Goal: Transaction & Acquisition: Purchase product/service

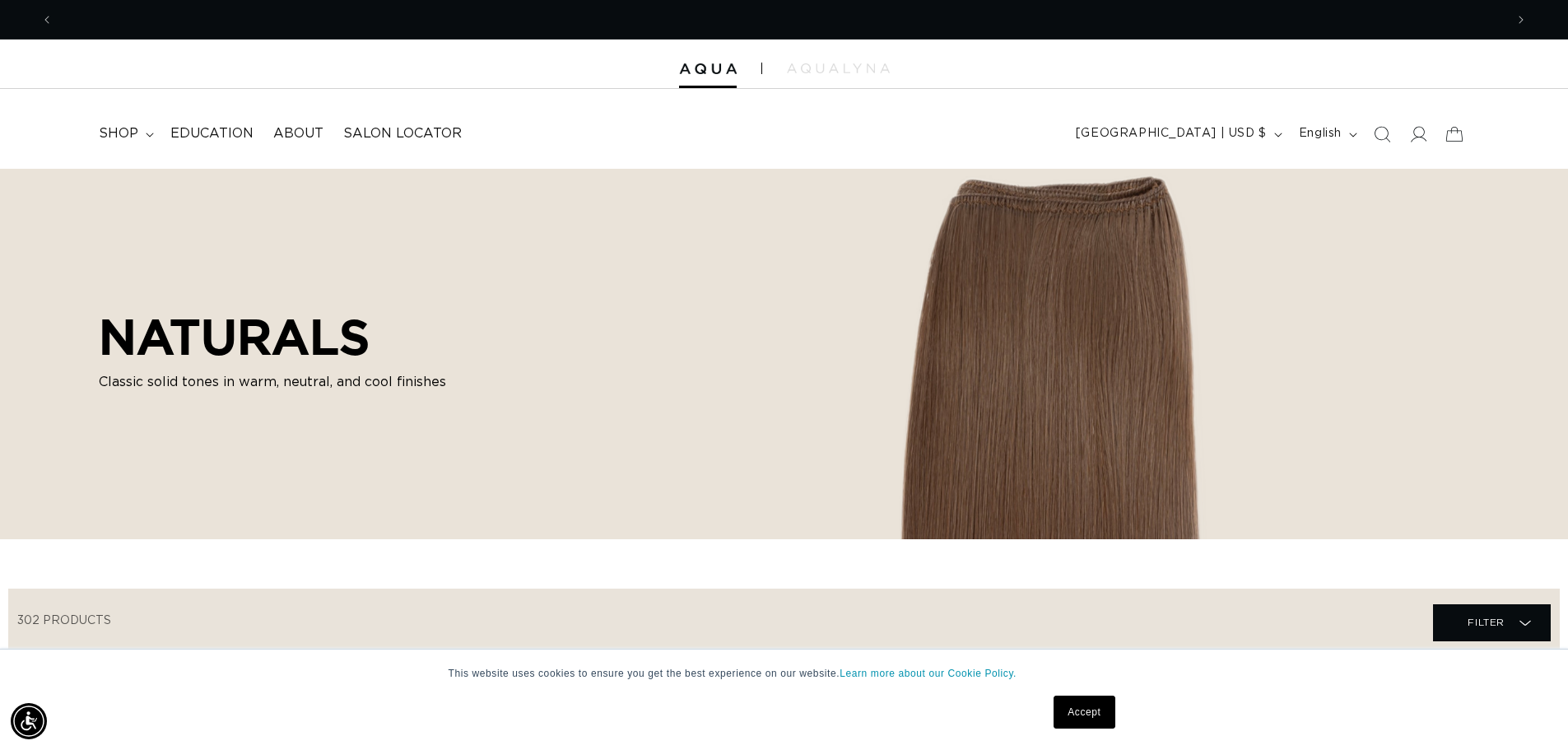
scroll to position [0, 1451]
click at [149, 132] on icon at bounding box center [149, 135] width 8 height 5
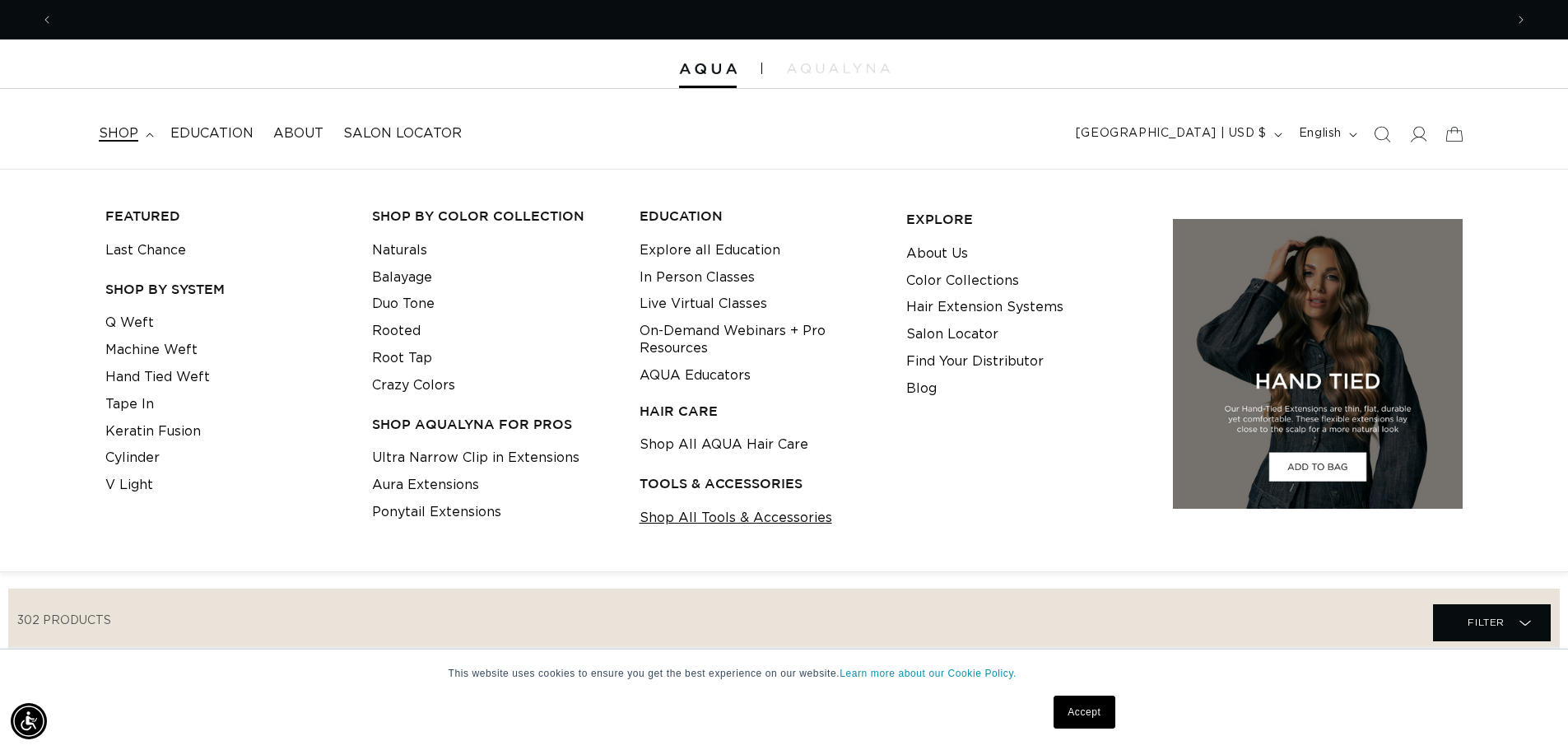
scroll to position [0, 2901]
click at [722, 521] on link "Shop All Tools & Accessories" at bounding box center [735, 518] width 192 height 27
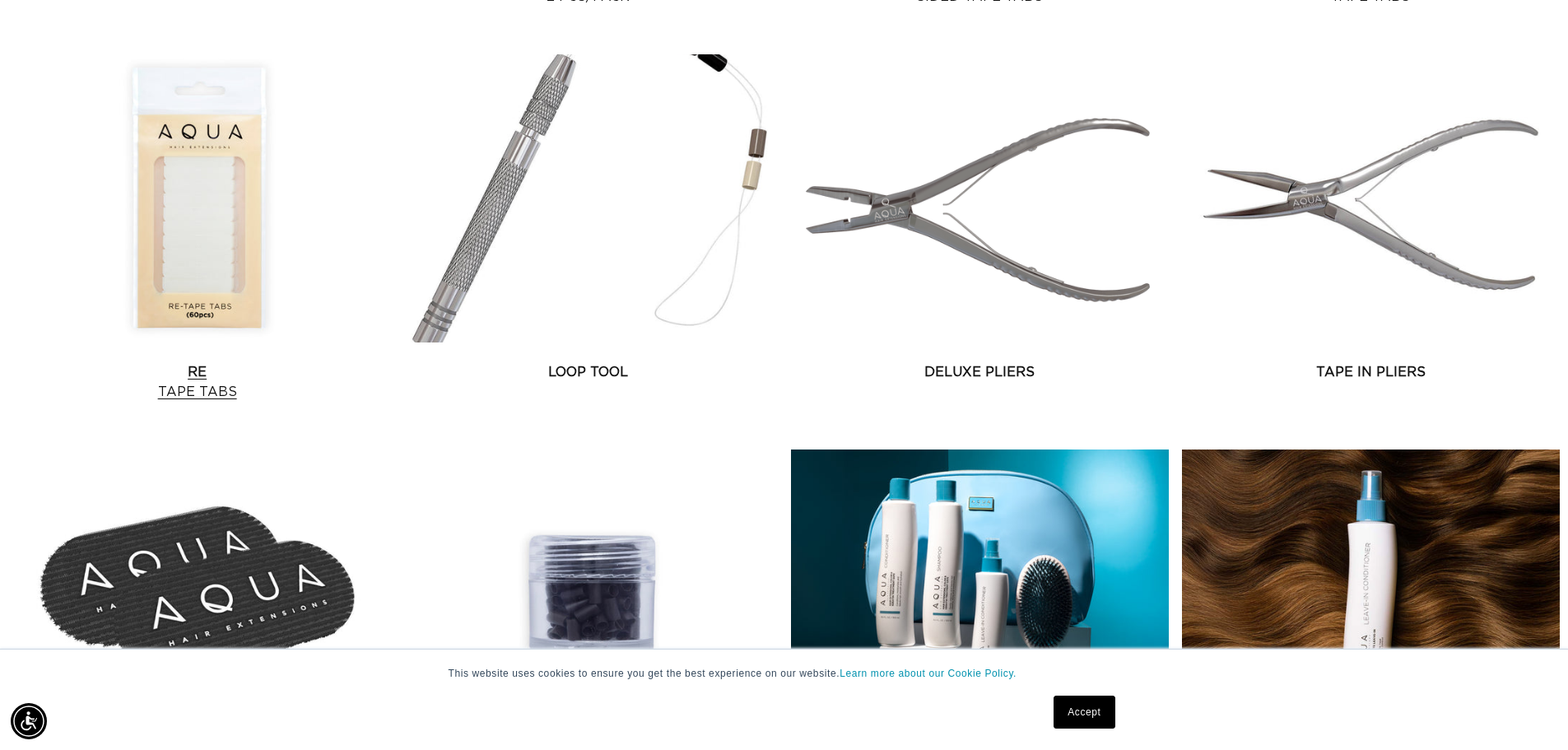
scroll to position [0, 1451]
click at [186, 363] on link "Re Tape Tabs" at bounding box center [197, 382] width 377 height 40
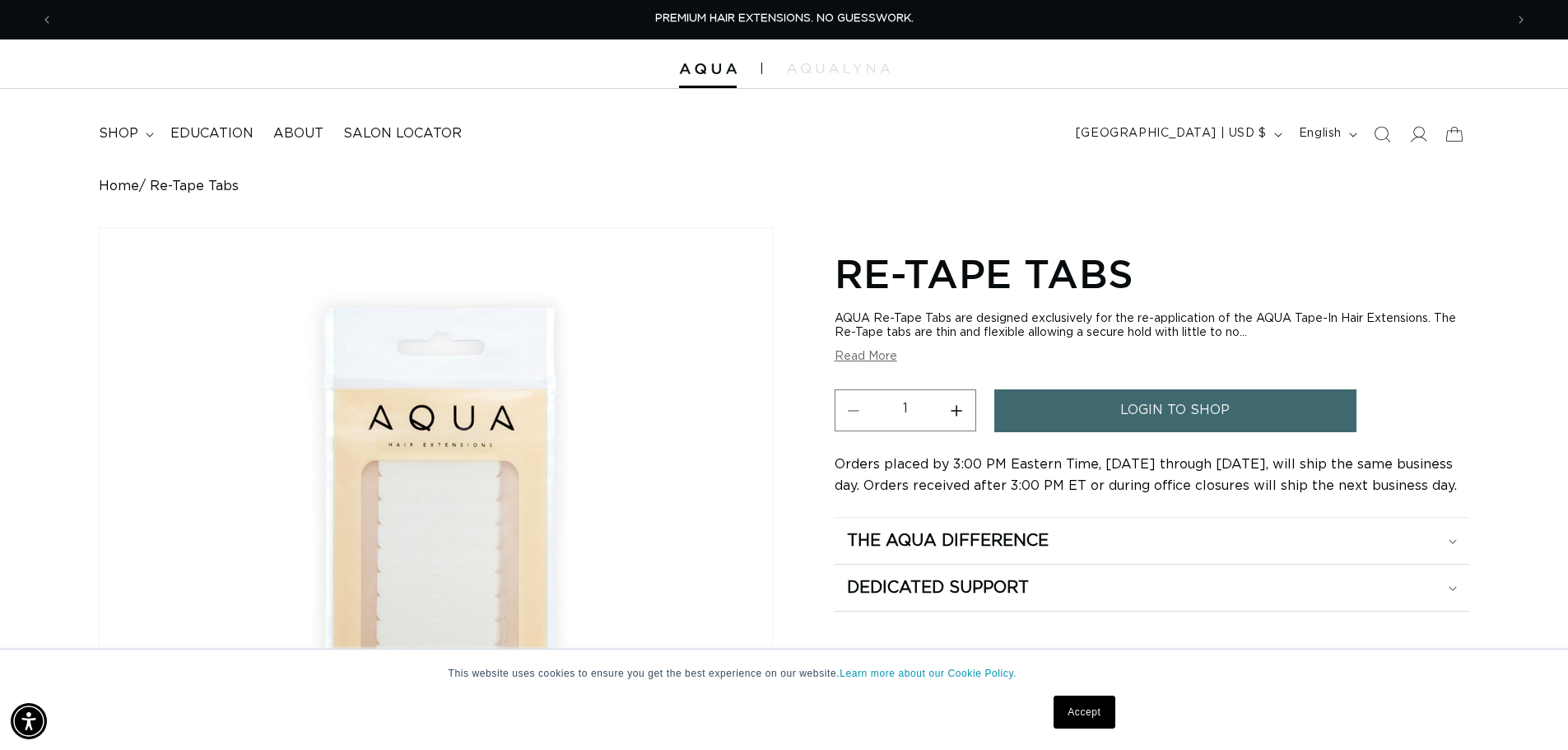
click at [935, 410] on input "1" at bounding box center [905, 408] width 66 height 38
drag, startPoint x: 935, startPoint y: 410, endPoint x: 898, endPoint y: 406, distance: 37.2
click at [898, 406] on input "1" at bounding box center [905, 408] width 66 height 38
type input "22"
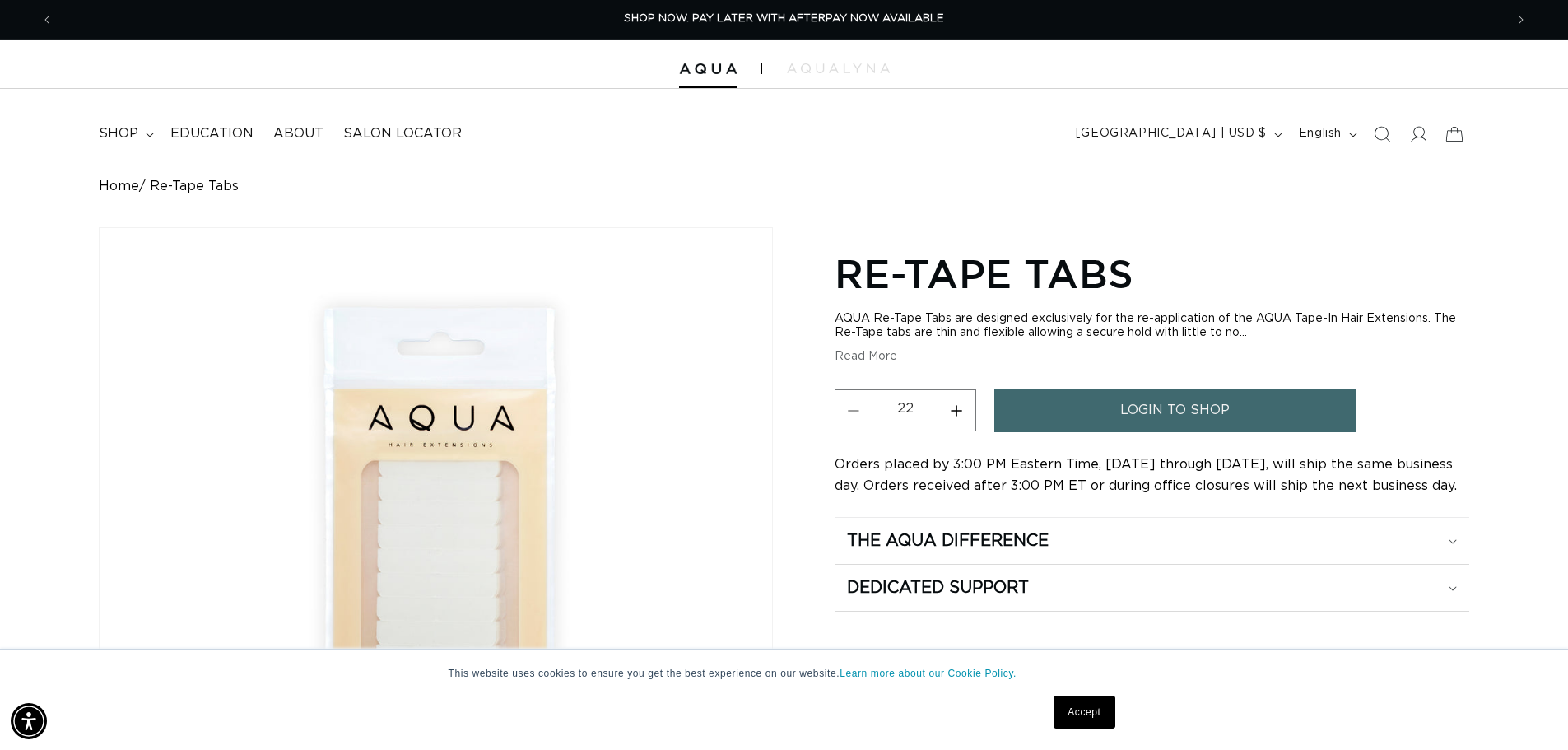
click at [1062, 423] on link "login to shop" at bounding box center [1175, 410] width 362 height 42
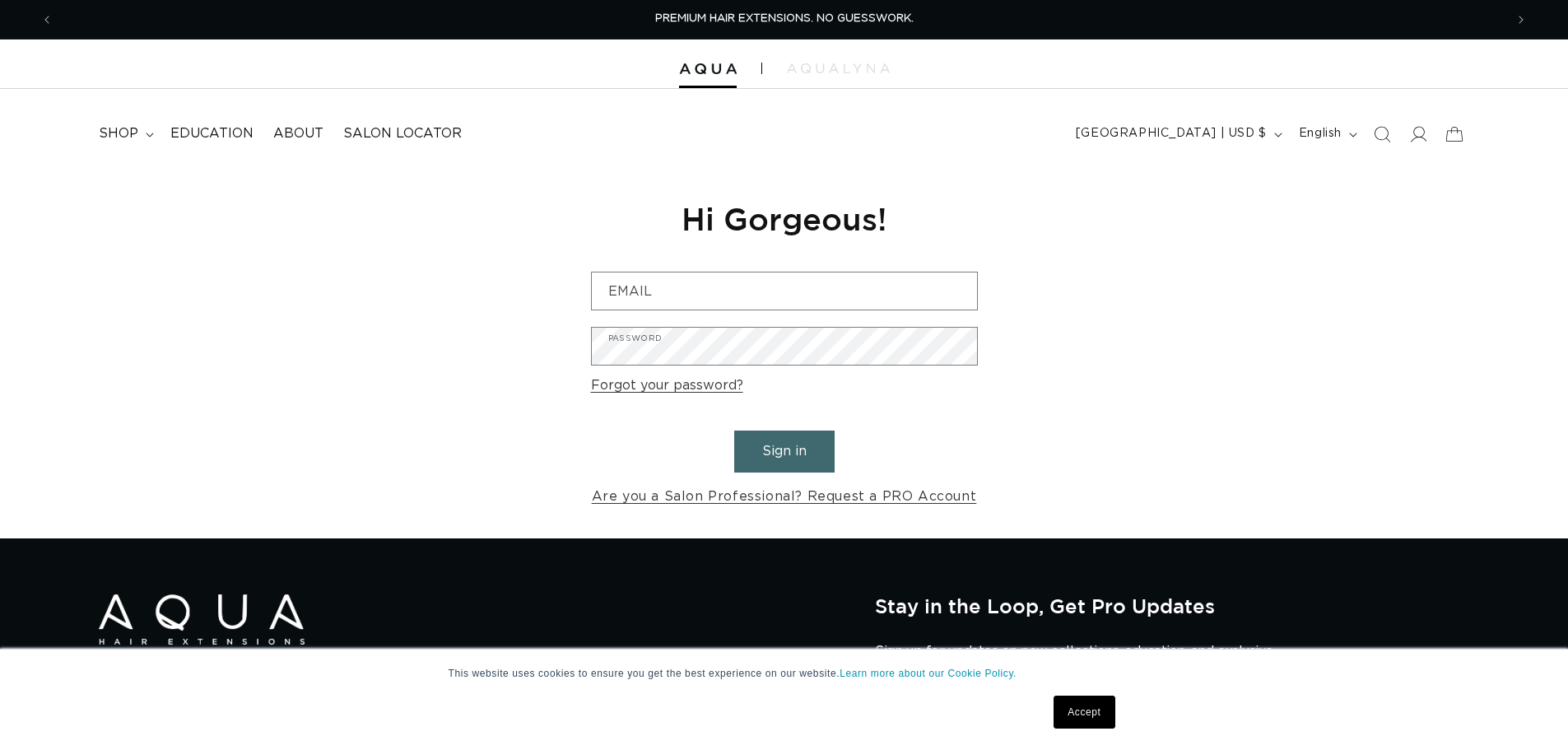
type input "Lauren@savvysalonanddayspa.com"
click at [780, 445] on button "Sign in" at bounding box center [784, 452] width 101 height 42
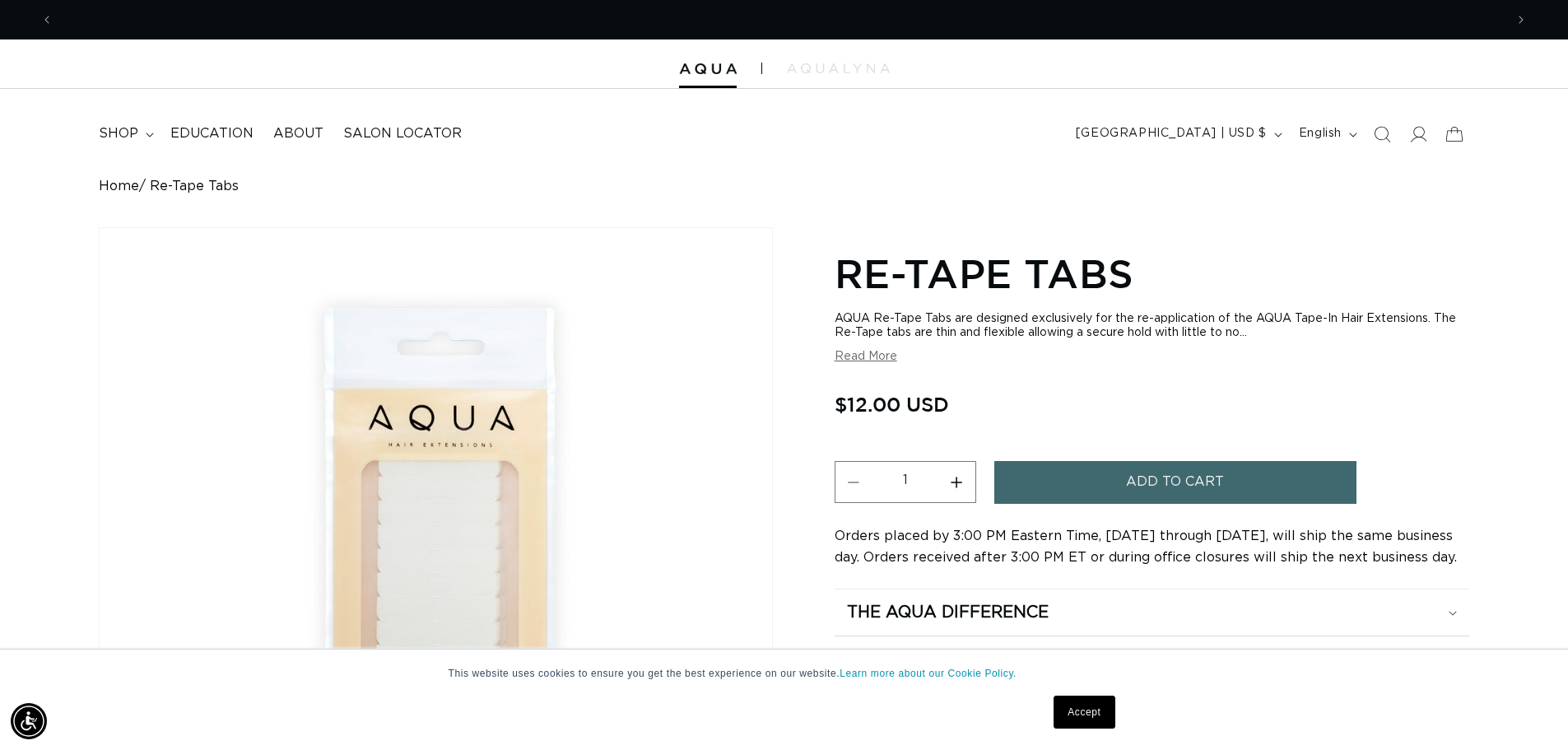
scroll to position [0, 1451]
drag, startPoint x: 910, startPoint y: 478, endPoint x: 890, endPoint y: 487, distance: 21.9
click at [890, 487] on input "1" at bounding box center [905, 480] width 66 height 38
type input "22"
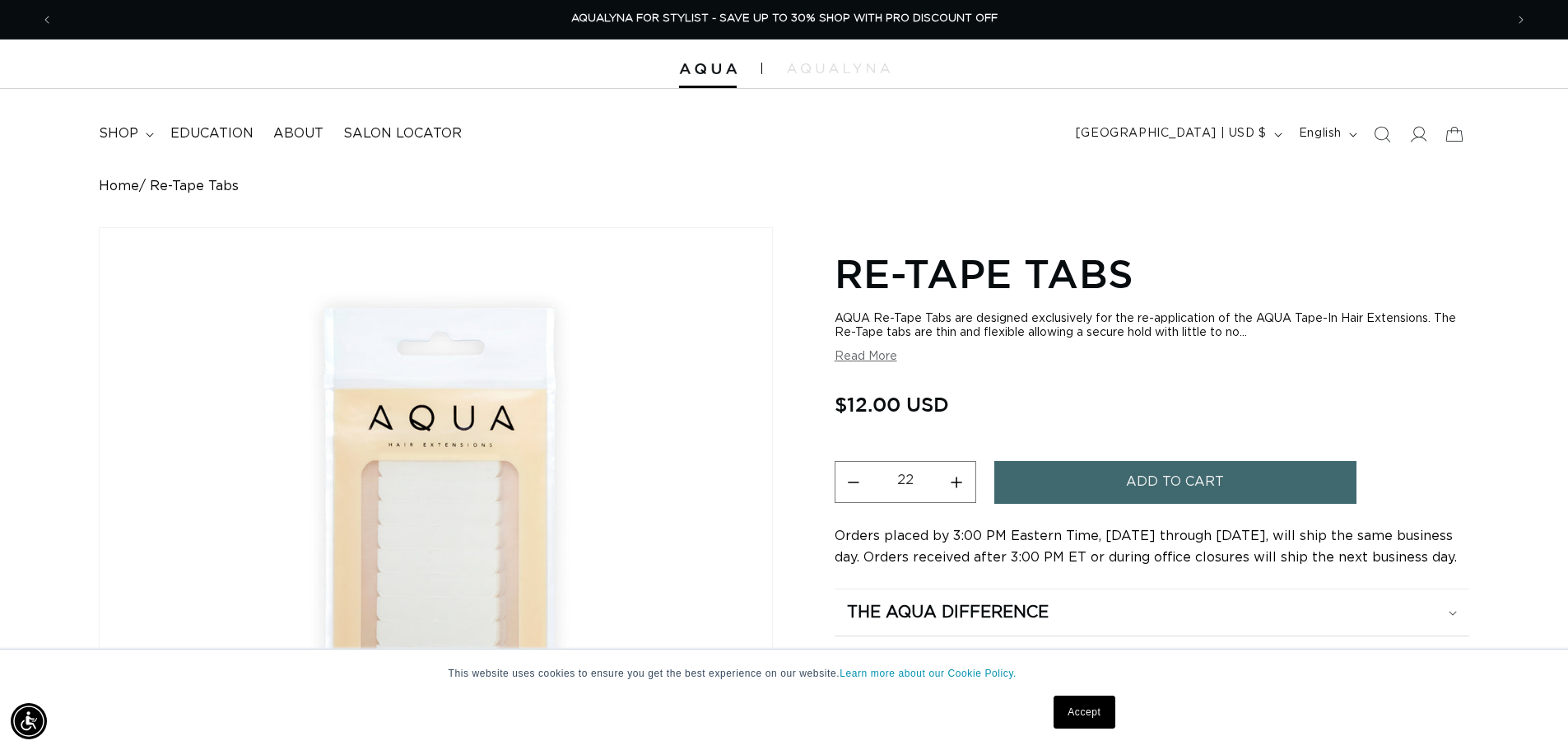
click at [1173, 482] on span "Add to cart" at bounding box center [1175, 483] width 98 height 42
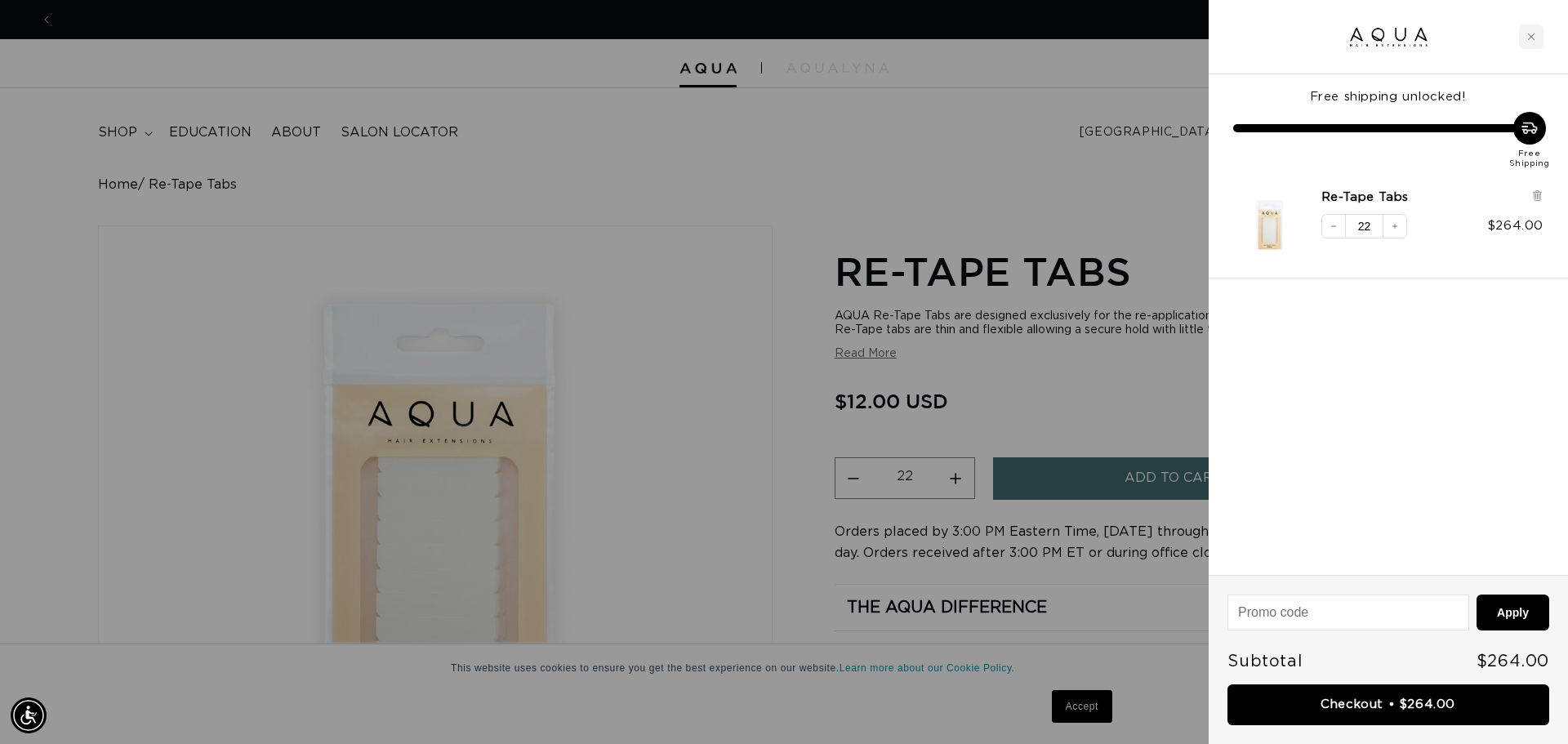
scroll to position [0, 2903]
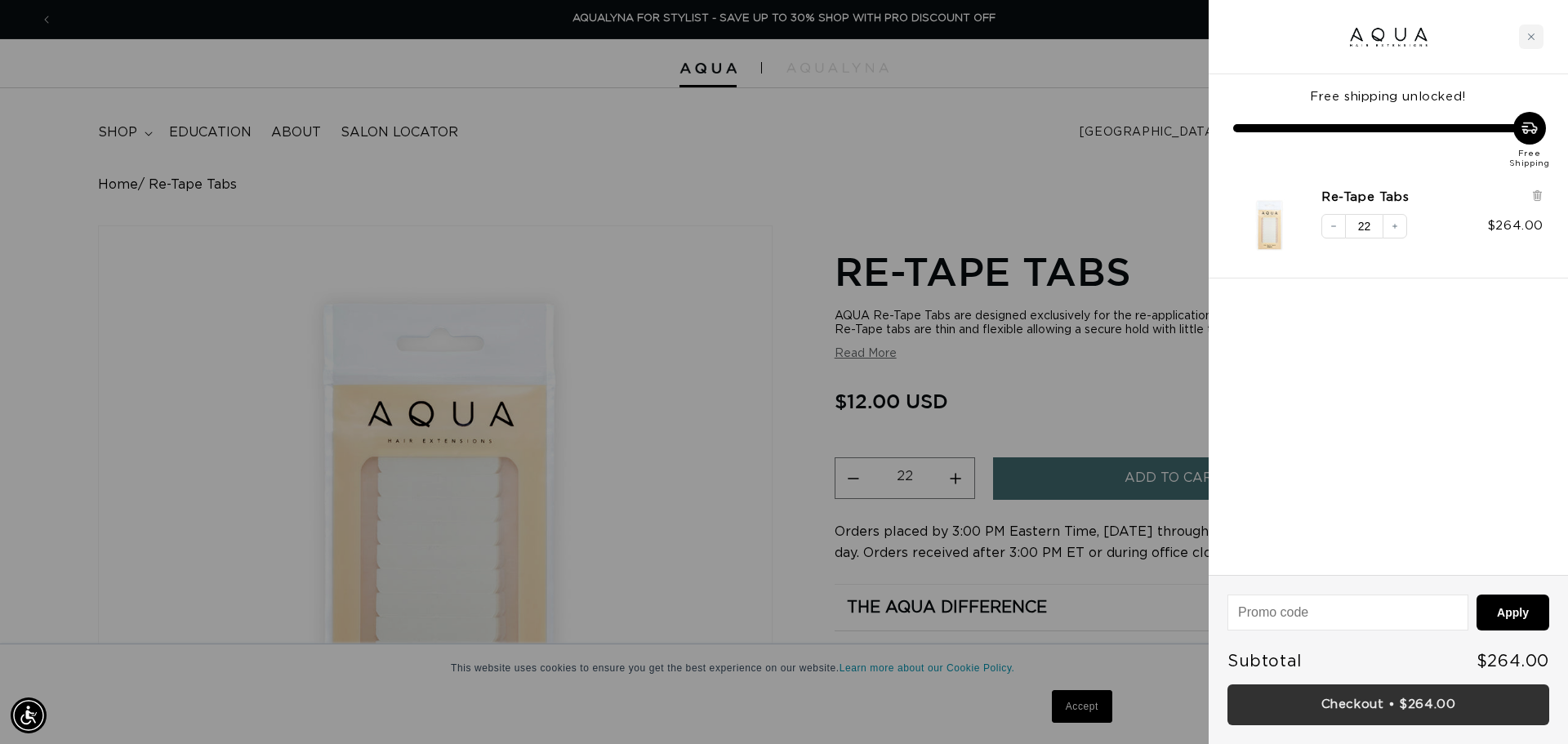
click at [1409, 705] on link "Checkout • $264.00" at bounding box center [1389, 705] width 322 height 42
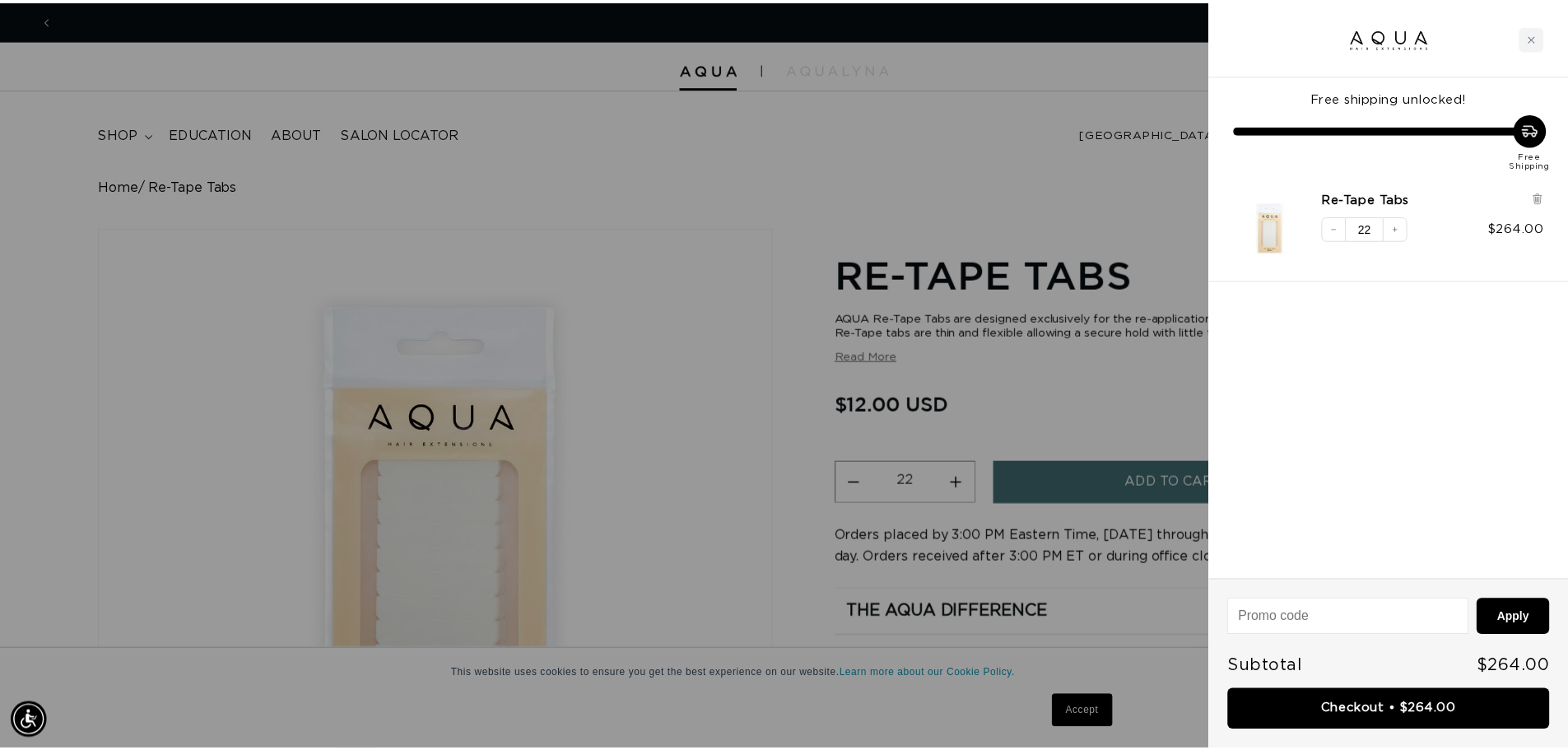
scroll to position [0, 1463]
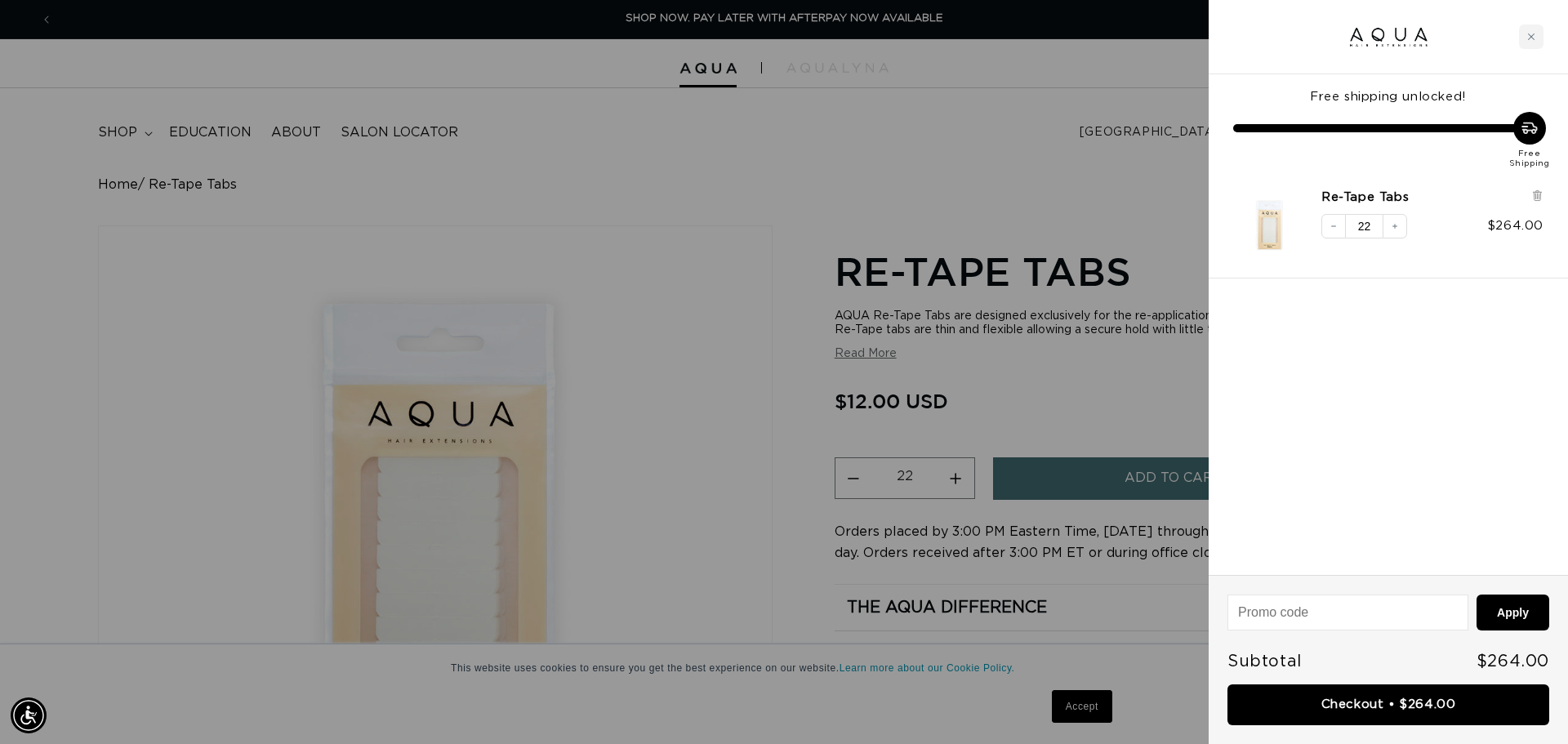
drag, startPoint x: 458, startPoint y: 202, endPoint x: 373, endPoint y: 86, distance: 143.8
click at [458, 200] on div at bounding box center [784, 372] width 1568 height 744
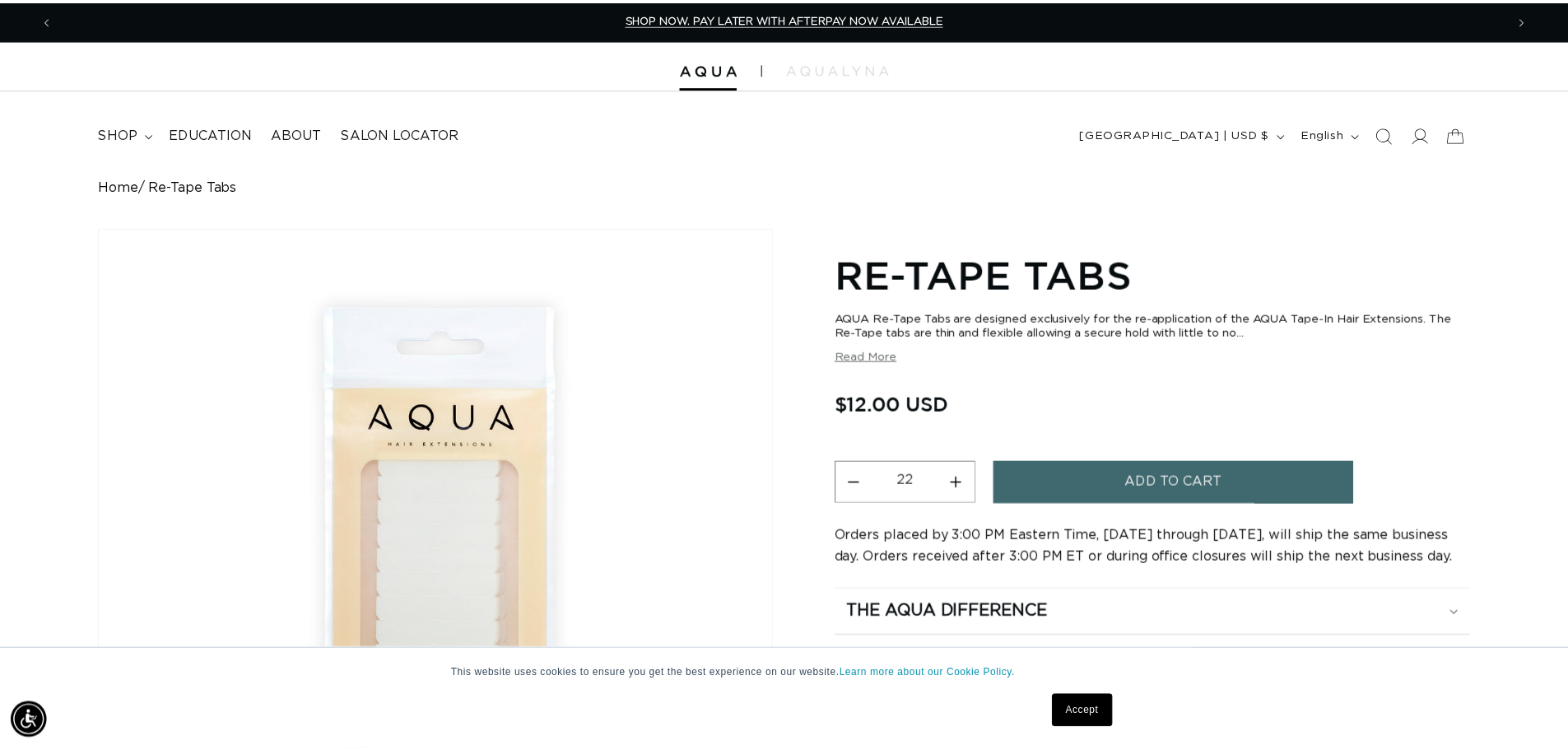
scroll to position [0, 1451]
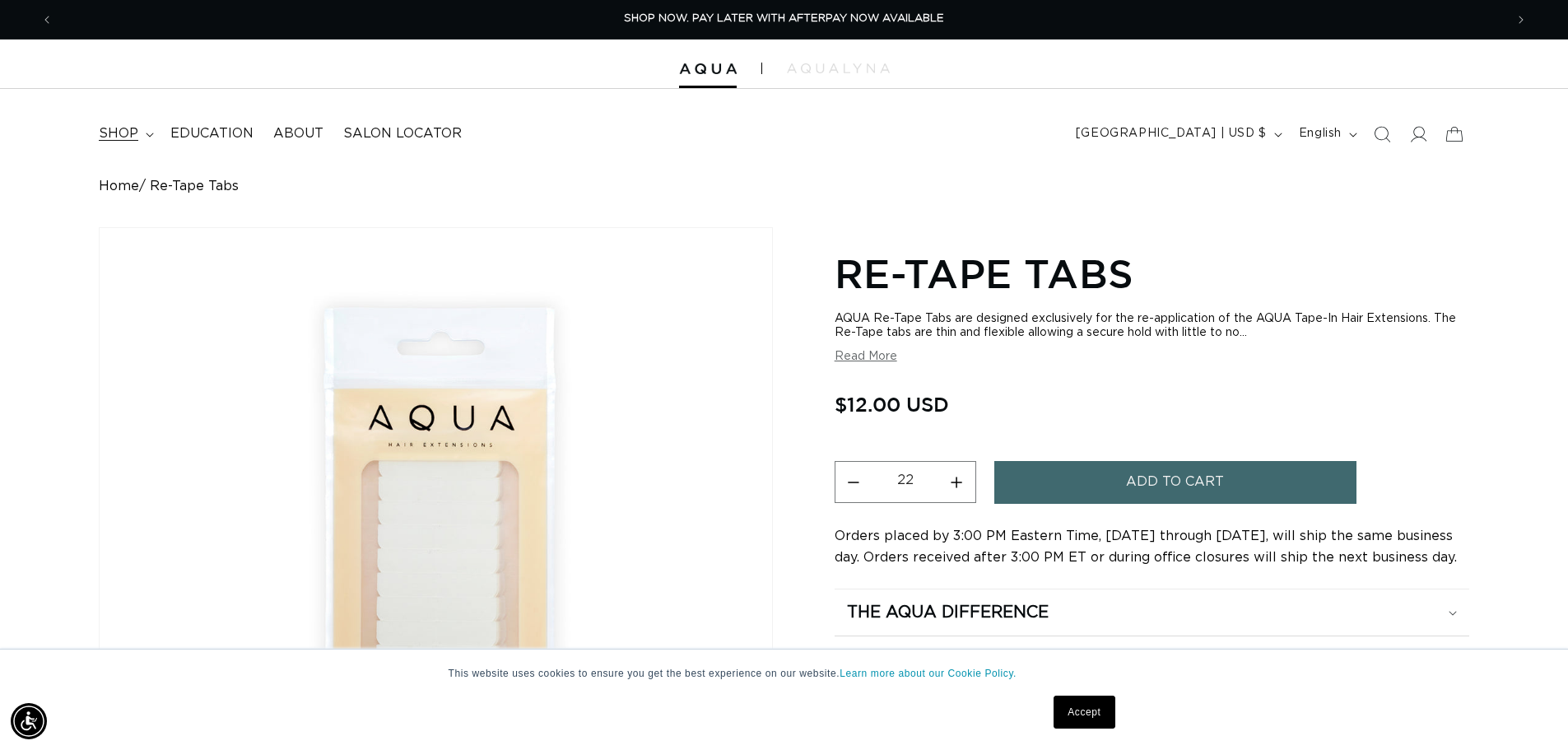
drag, startPoint x: 148, startPoint y: 130, endPoint x: 139, endPoint y: 137, distance: 11.4
click at [145, 130] on summary "shop" at bounding box center [124, 134] width 71 height 37
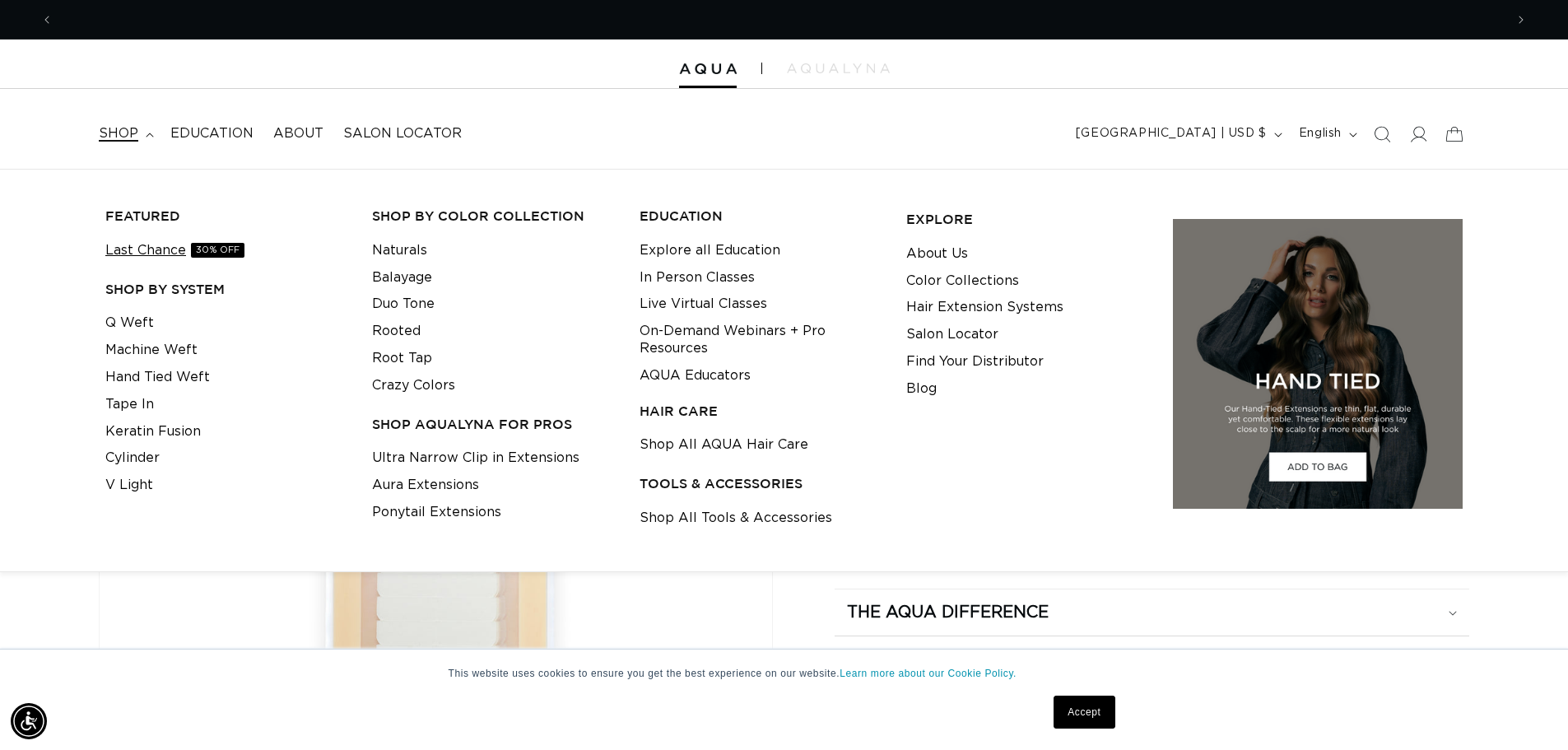
scroll to position [0, 2901]
drag, startPoint x: 140, startPoint y: 272, endPoint x: 132, endPoint y: 358, distance: 86.4
click at [138, 330] on div "FEATURED Last Chance 30% OFF SHOP BY SYSTEM Q Weft Machine Weft Hand Tied Weft …" at bounding box center [226, 370] width 254 height 352
click at [691, 521] on link "Shop All Tools & Accessories" at bounding box center [735, 518] width 192 height 27
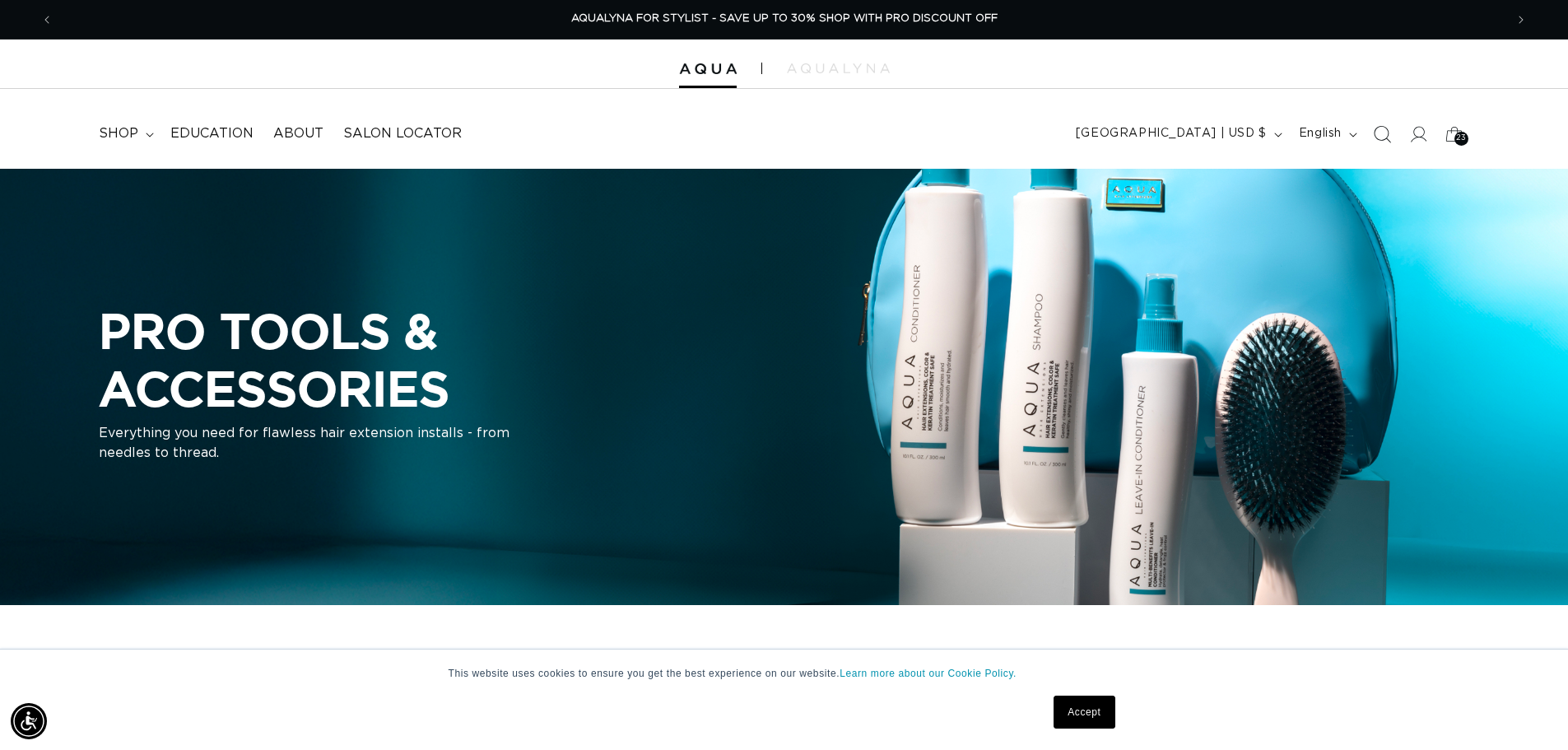
click at [1380, 139] on icon "Search" at bounding box center [1382, 134] width 18 height 18
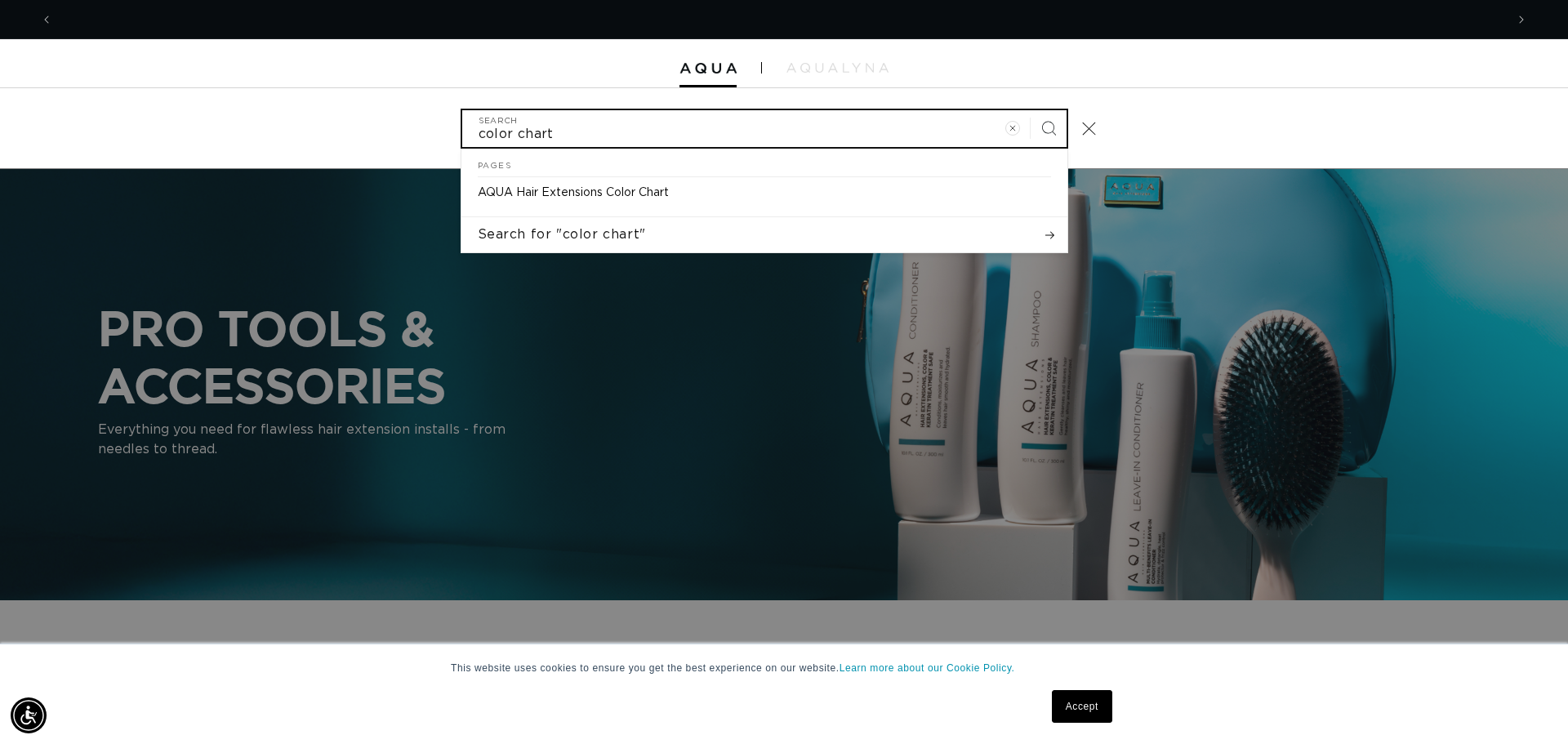
scroll to position [0, 2903]
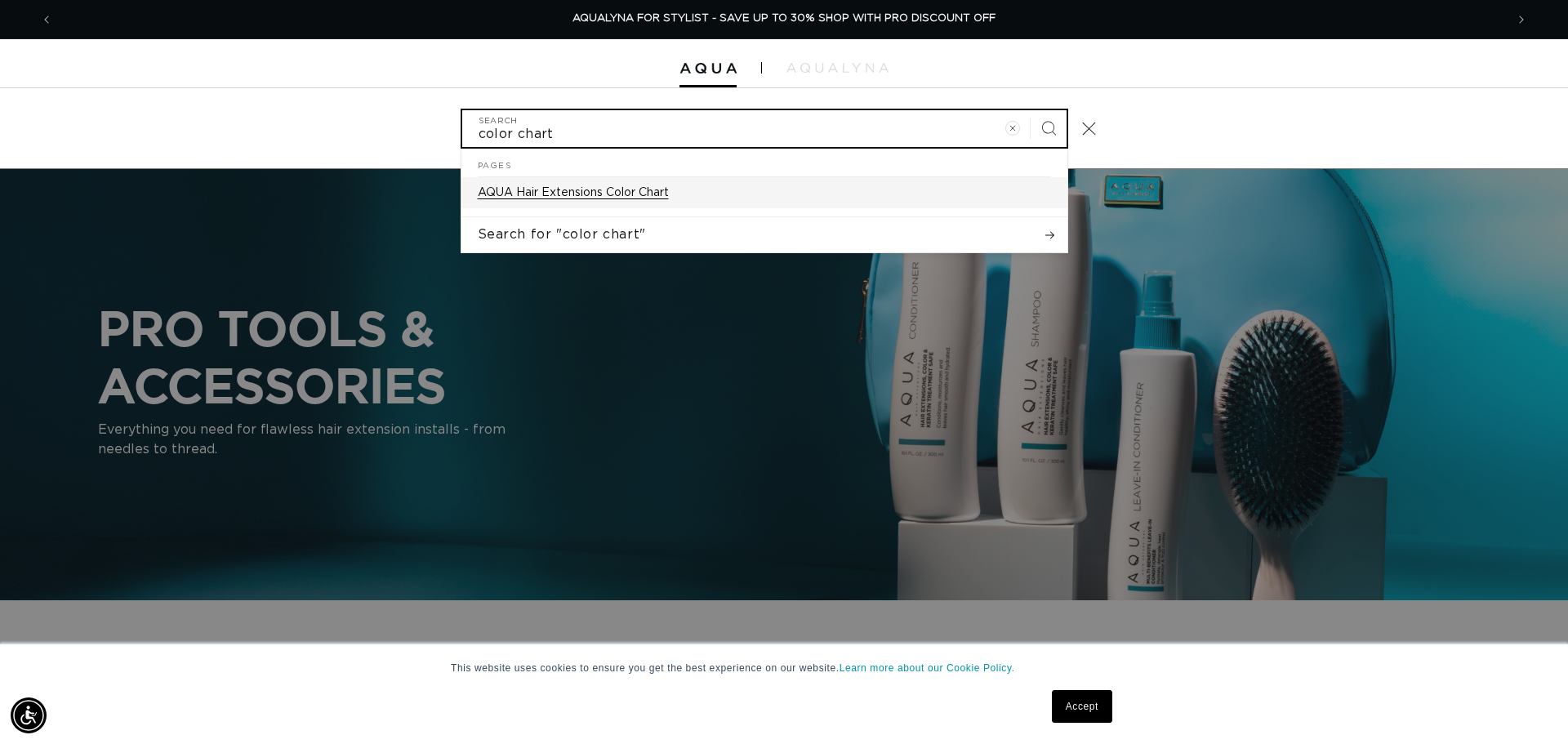
type input "color chart"
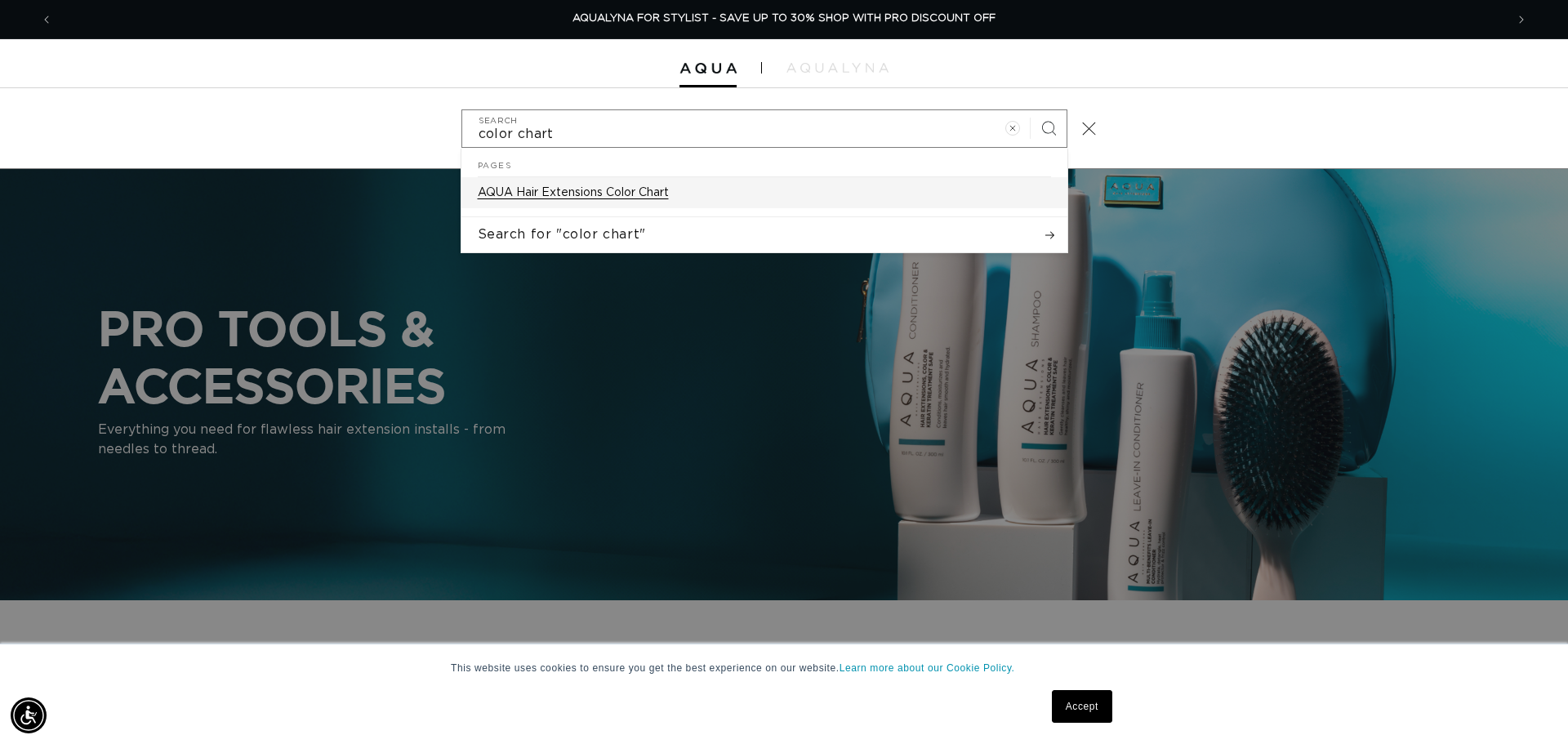
click at [640, 199] on p "AQUA Hair Extensions Color Chart" at bounding box center [573, 193] width 191 height 15
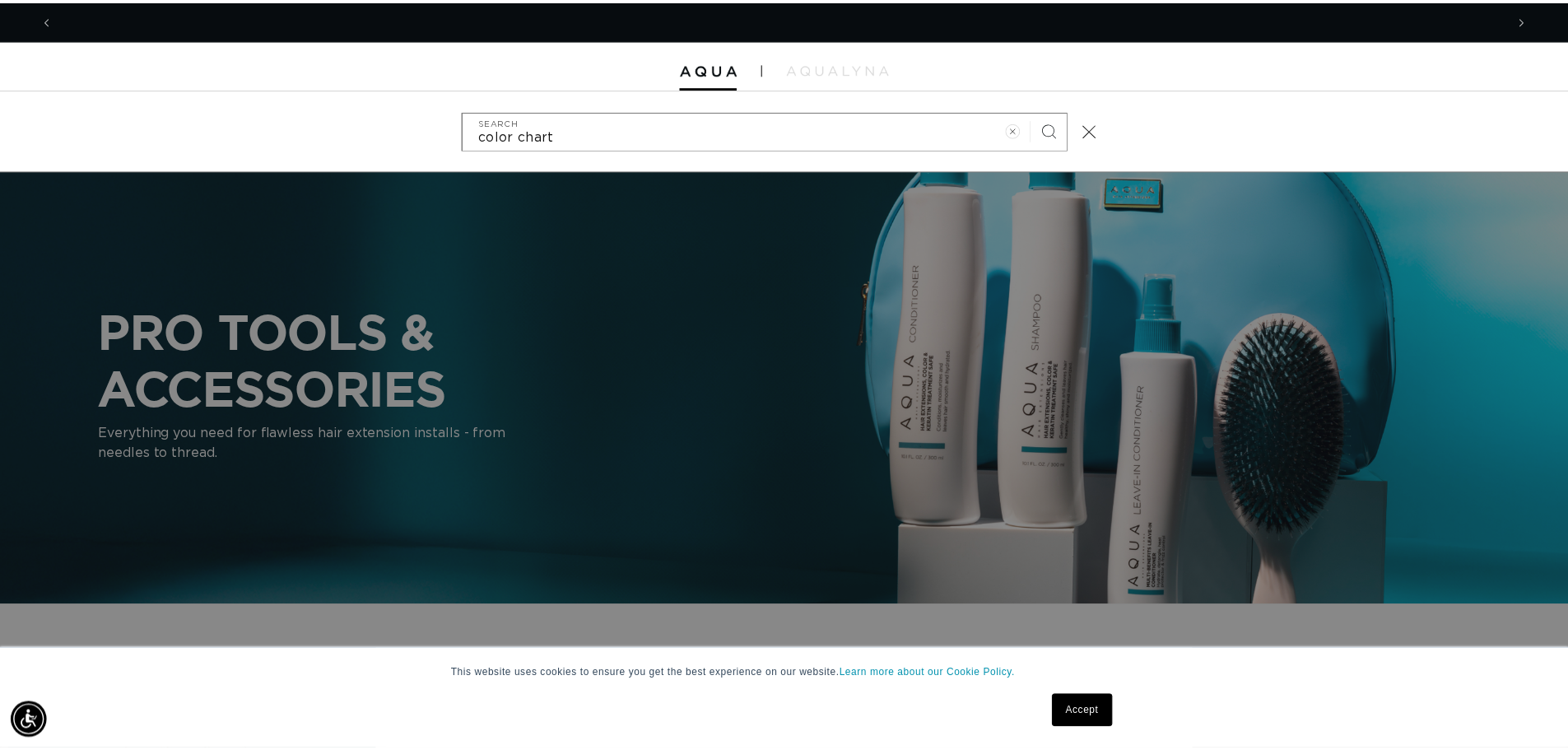
scroll to position [0, 0]
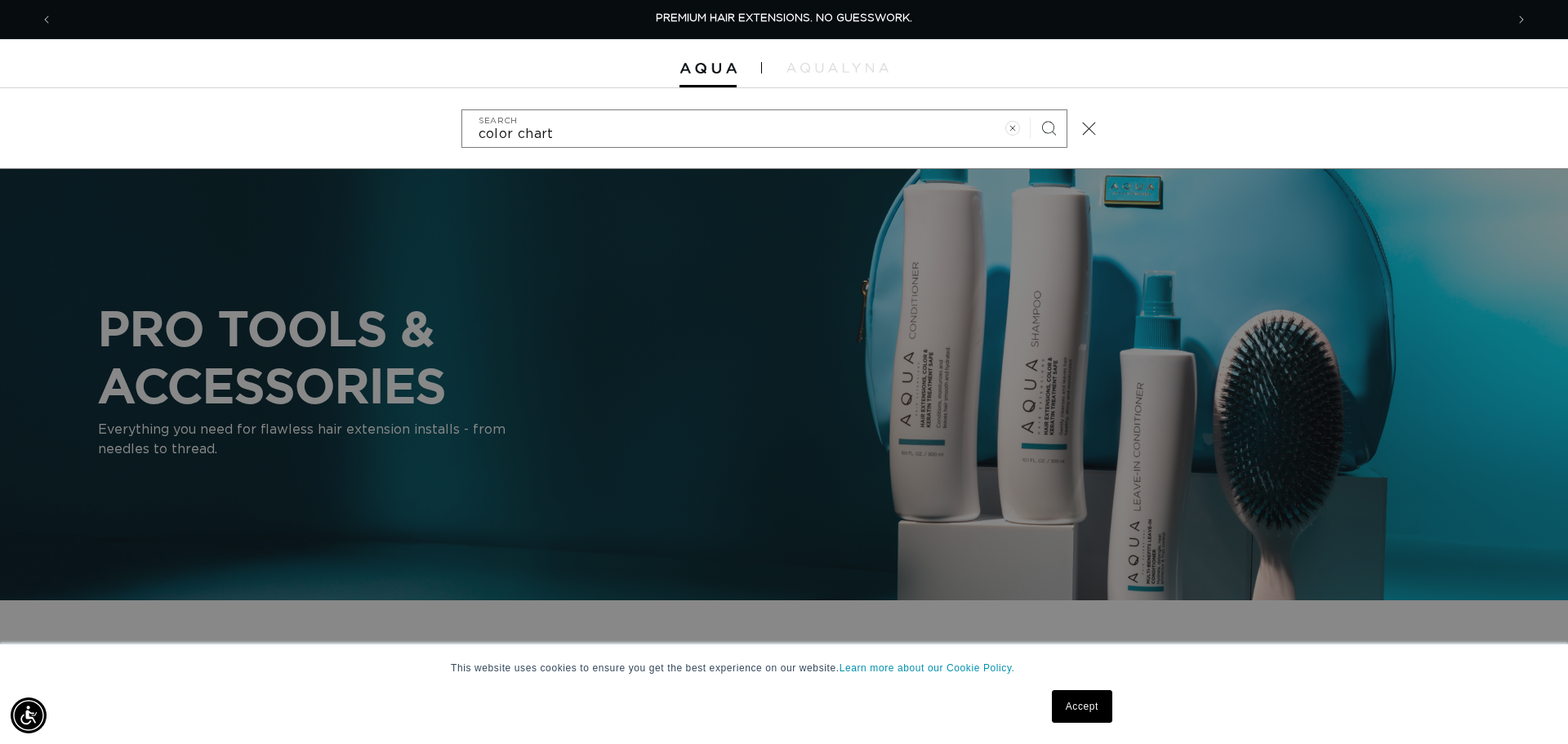
click at [0, 129] on div "Search" at bounding box center [0, 129] width 0 height 0
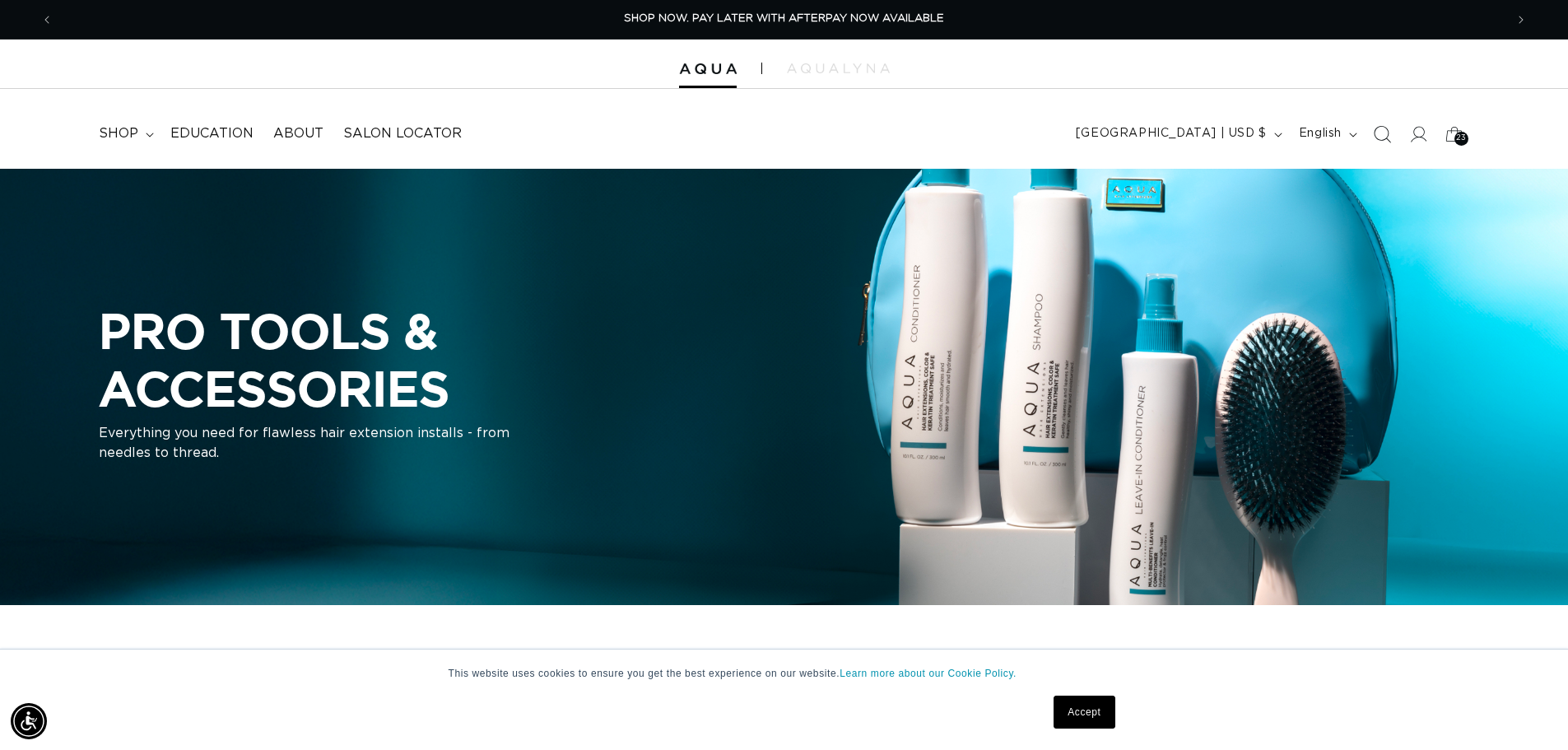
click at [1370, 133] on span "Search" at bounding box center [1381, 134] width 36 height 36
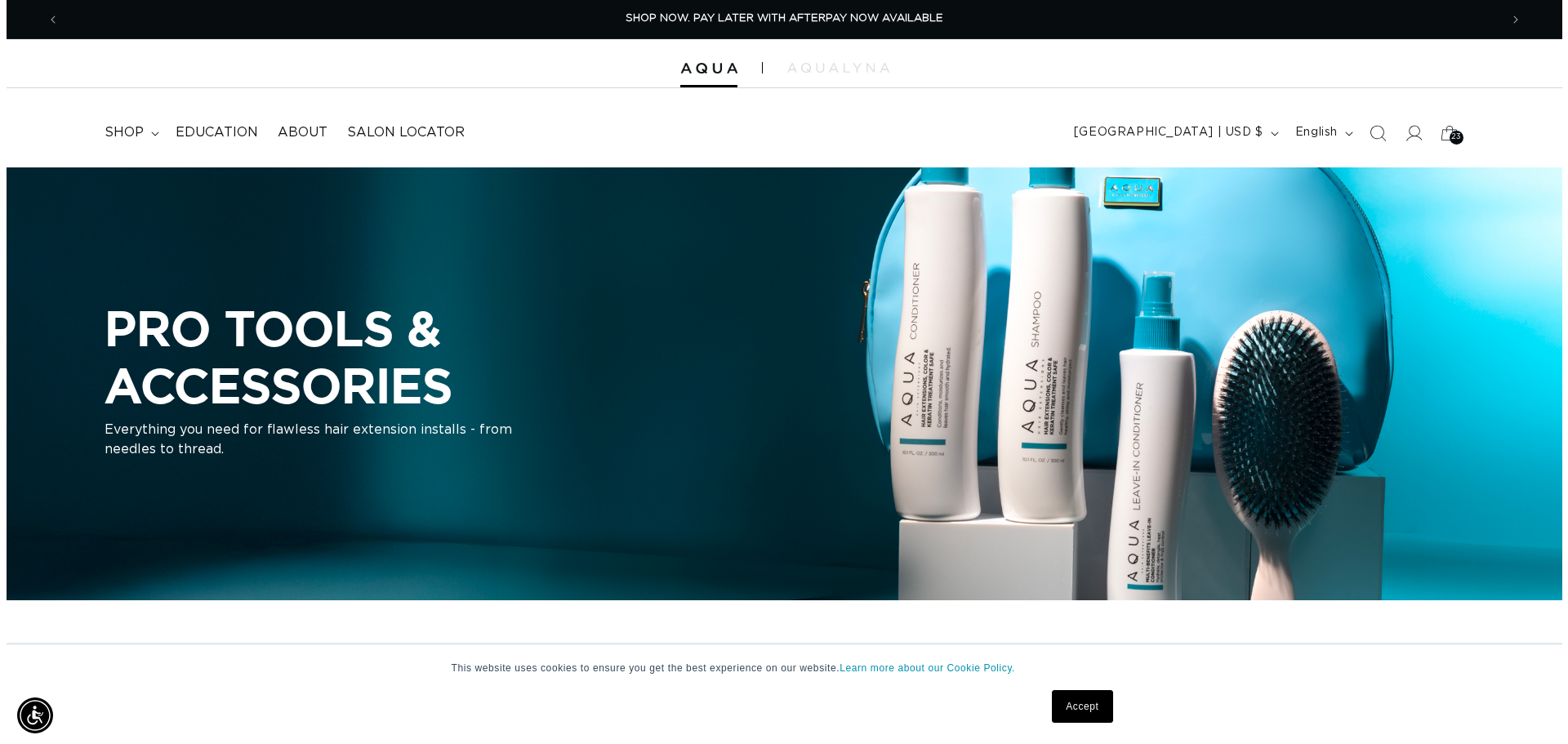
scroll to position [0, 1452]
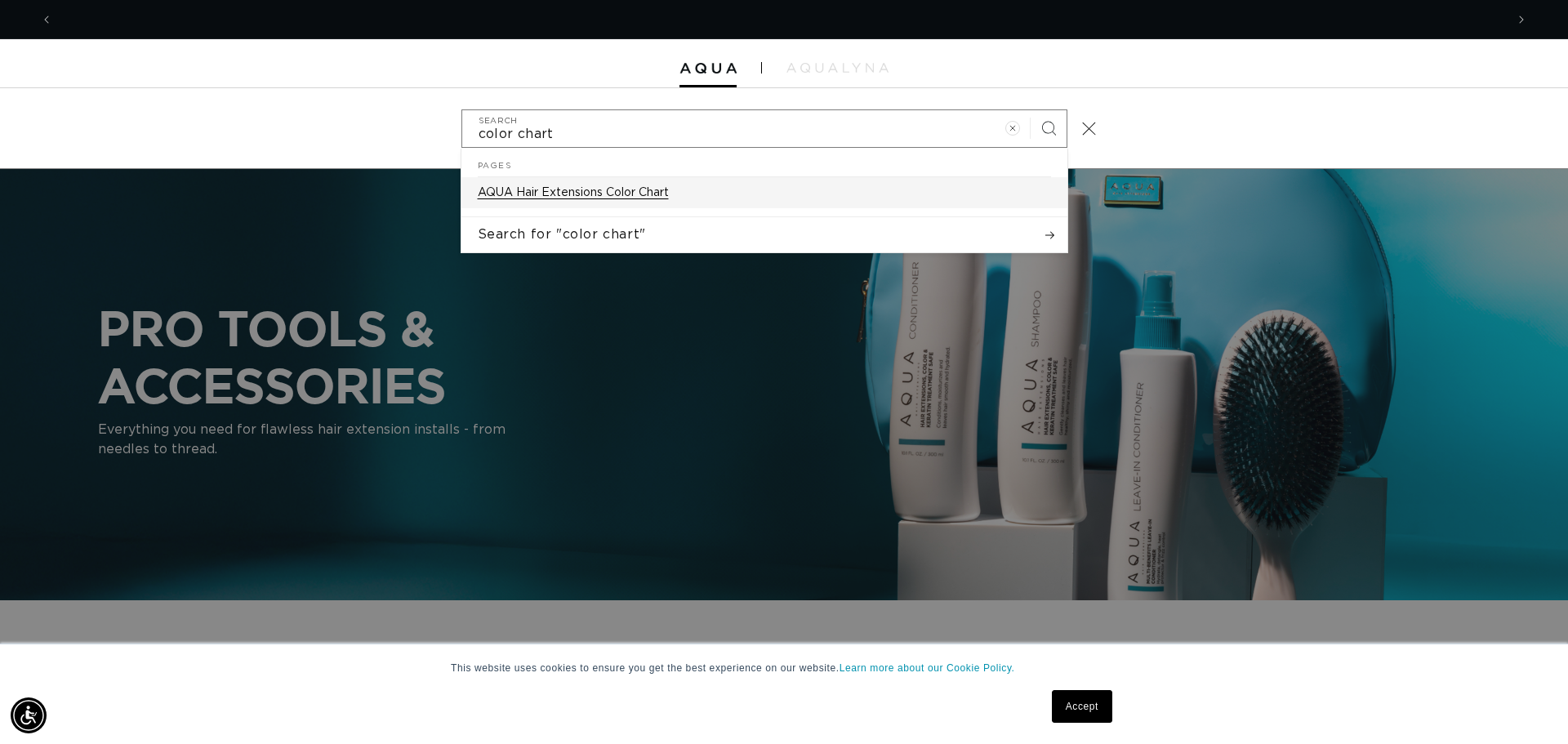
click at [572, 191] on p "AQUA Hair Extensions Color Chart" at bounding box center [573, 193] width 191 height 15
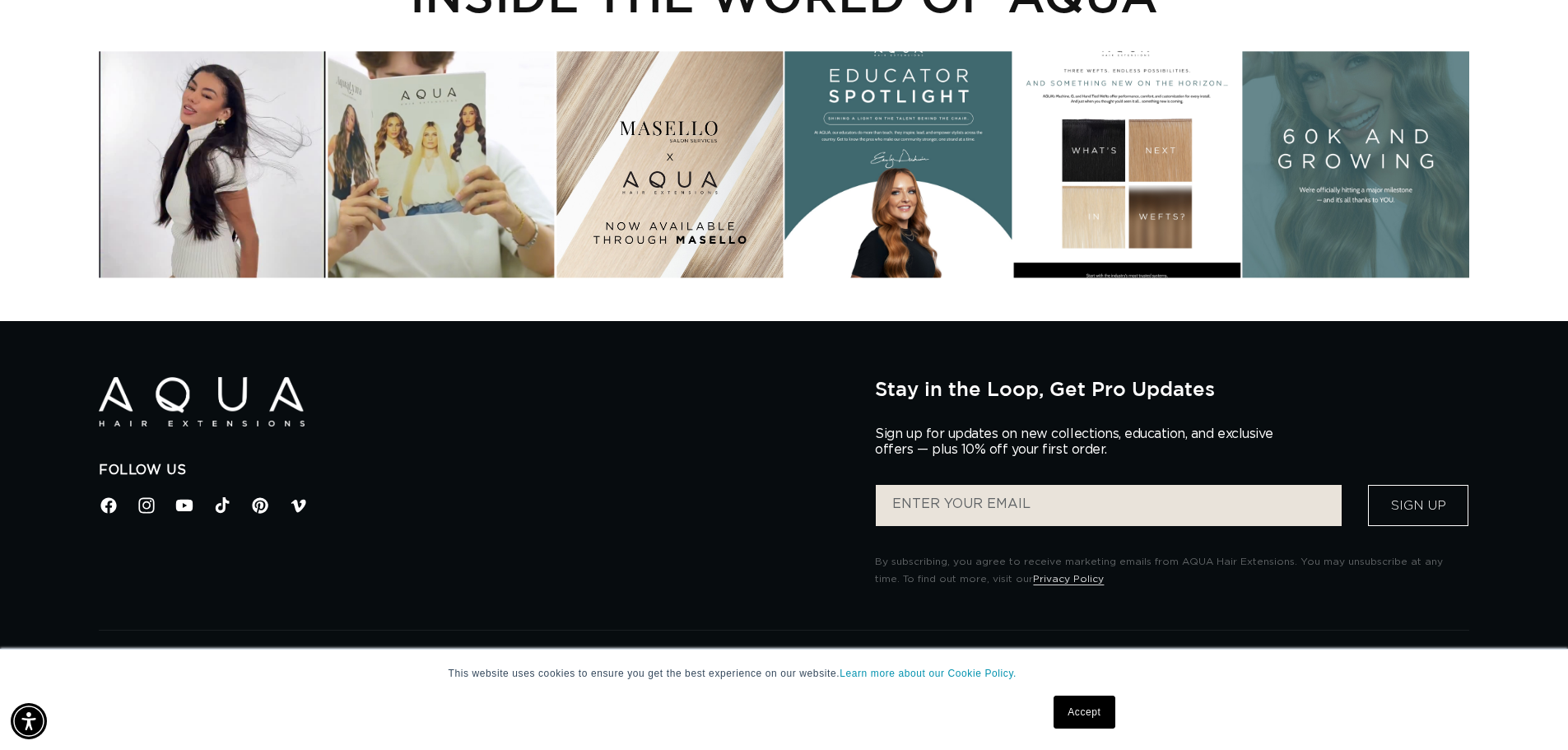
scroll to position [0, 1451]
click at [1161, 156] on div "Instagram post opens in a popup" at bounding box center [1127, 164] width 227 height 227
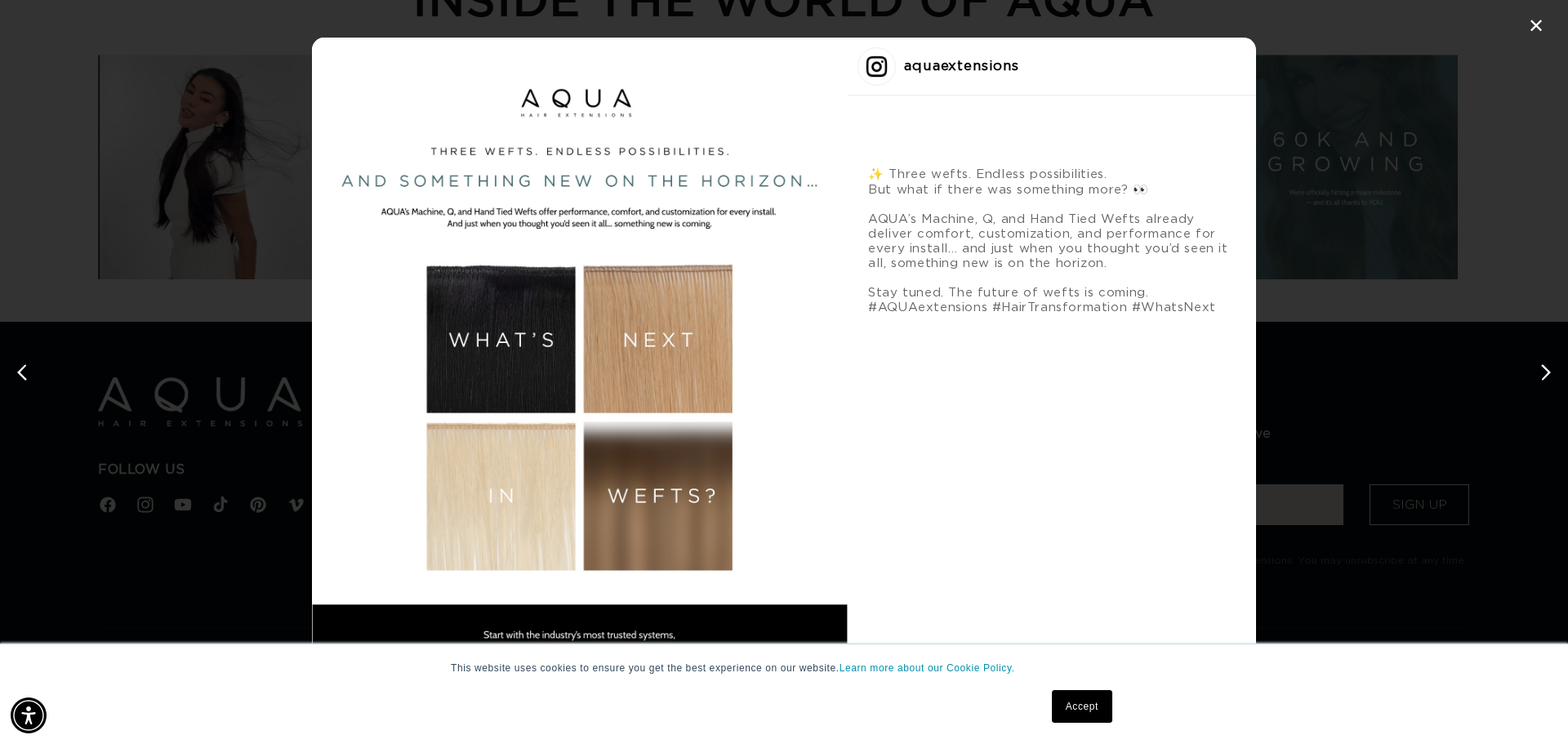
scroll to position [0, 1452]
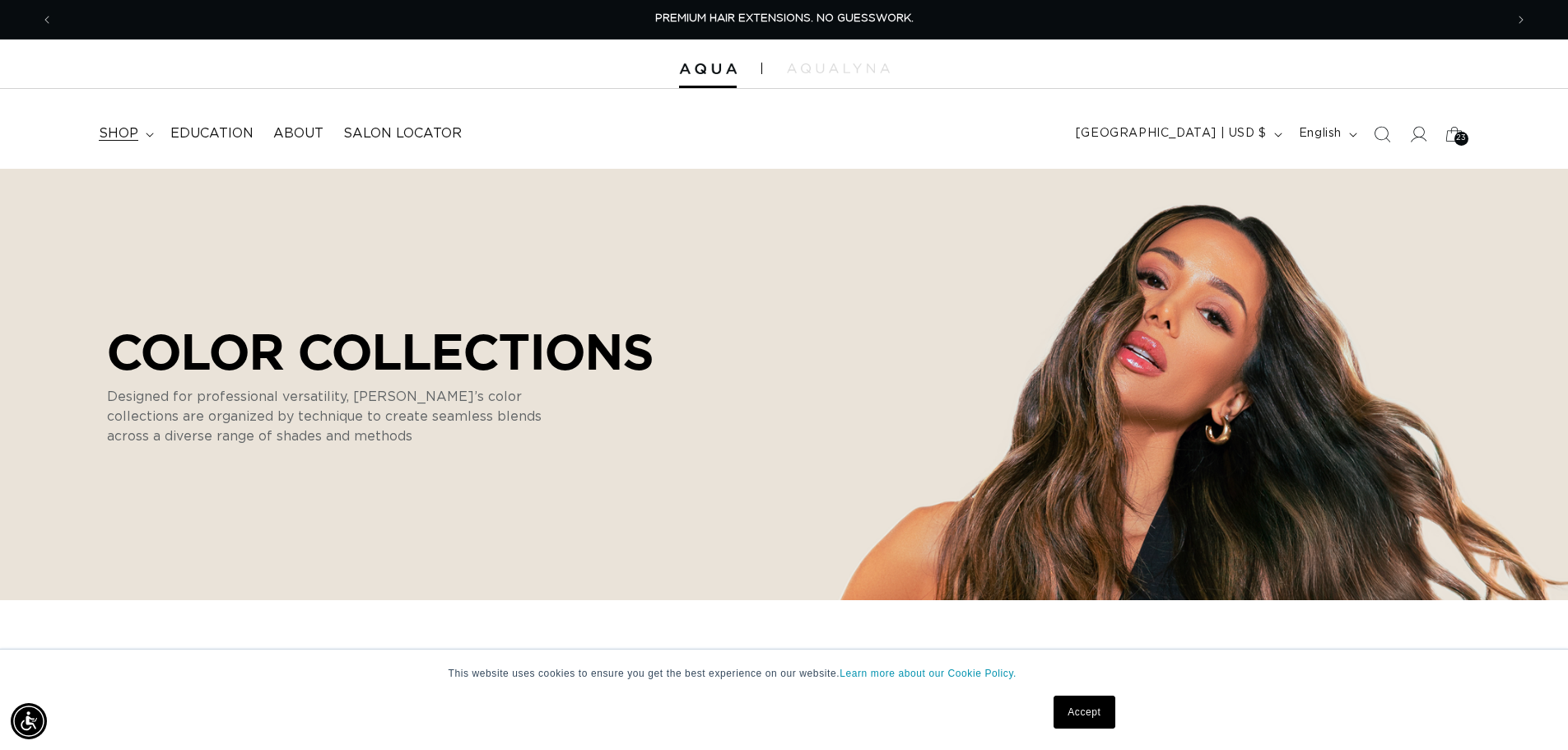
click at [131, 132] on span "shop" at bounding box center [118, 134] width 40 height 18
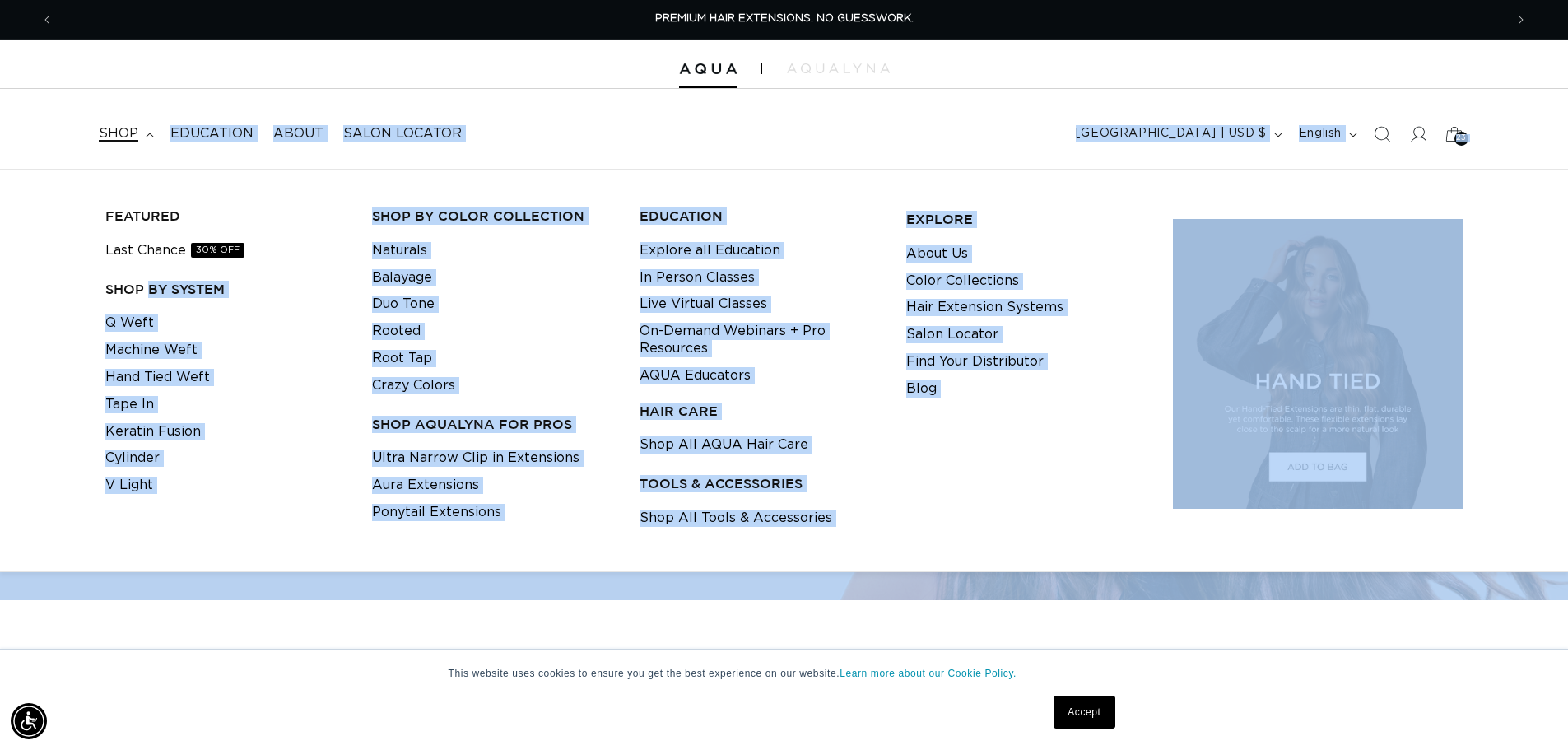
drag, startPoint x: 181, startPoint y: 359, endPoint x: 511, endPoint y: 544, distance: 378.3
click at [563, 524] on li "Ponytail Extensions" at bounding box center [492, 513] width 241 height 27
click at [954, 276] on link "Color Collections" at bounding box center [962, 281] width 113 height 27
